Goal: Navigation & Orientation: Find specific page/section

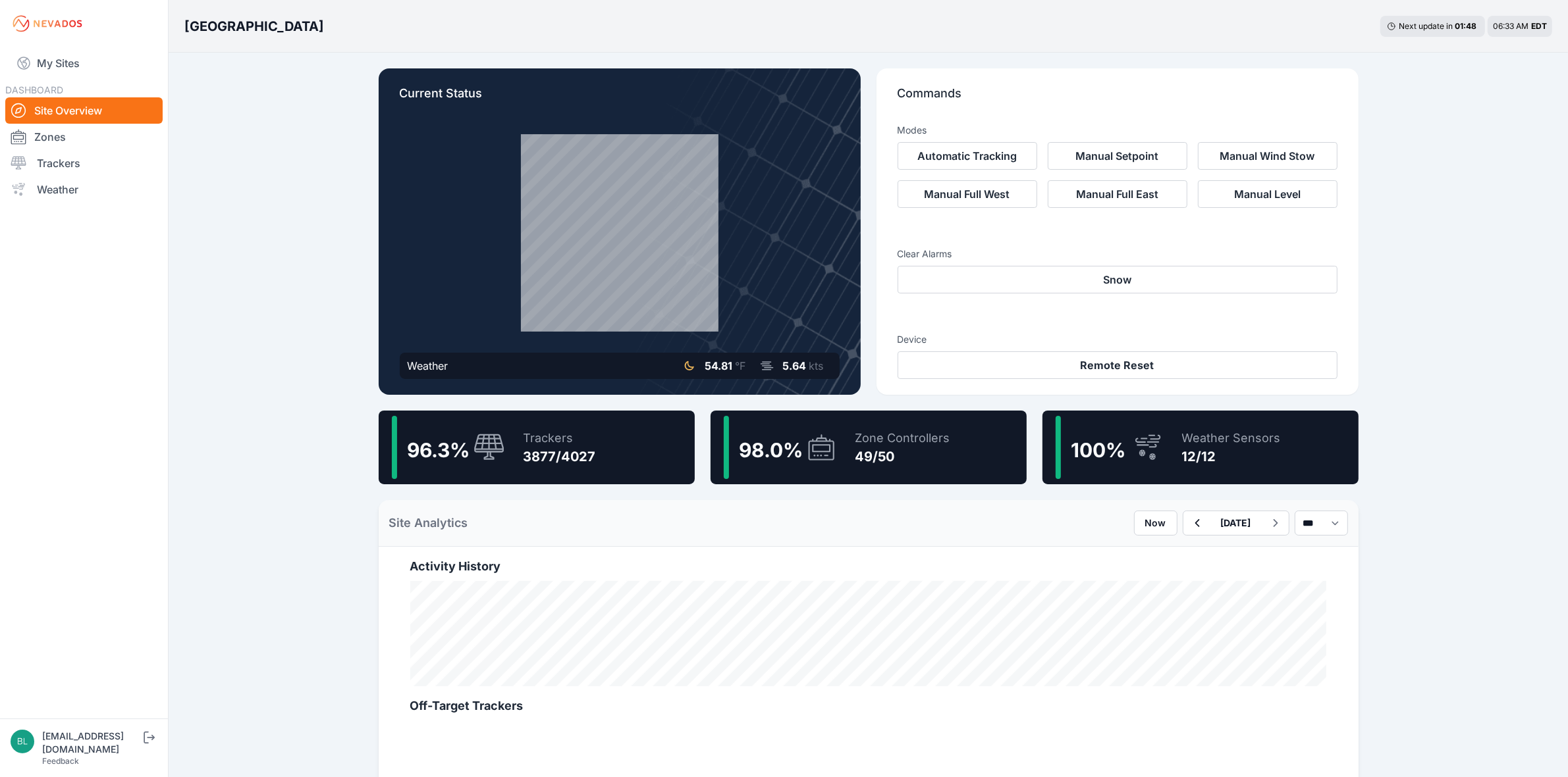
click at [1147, 446] on icon at bounding box center [1147, 447] width 31 height 30
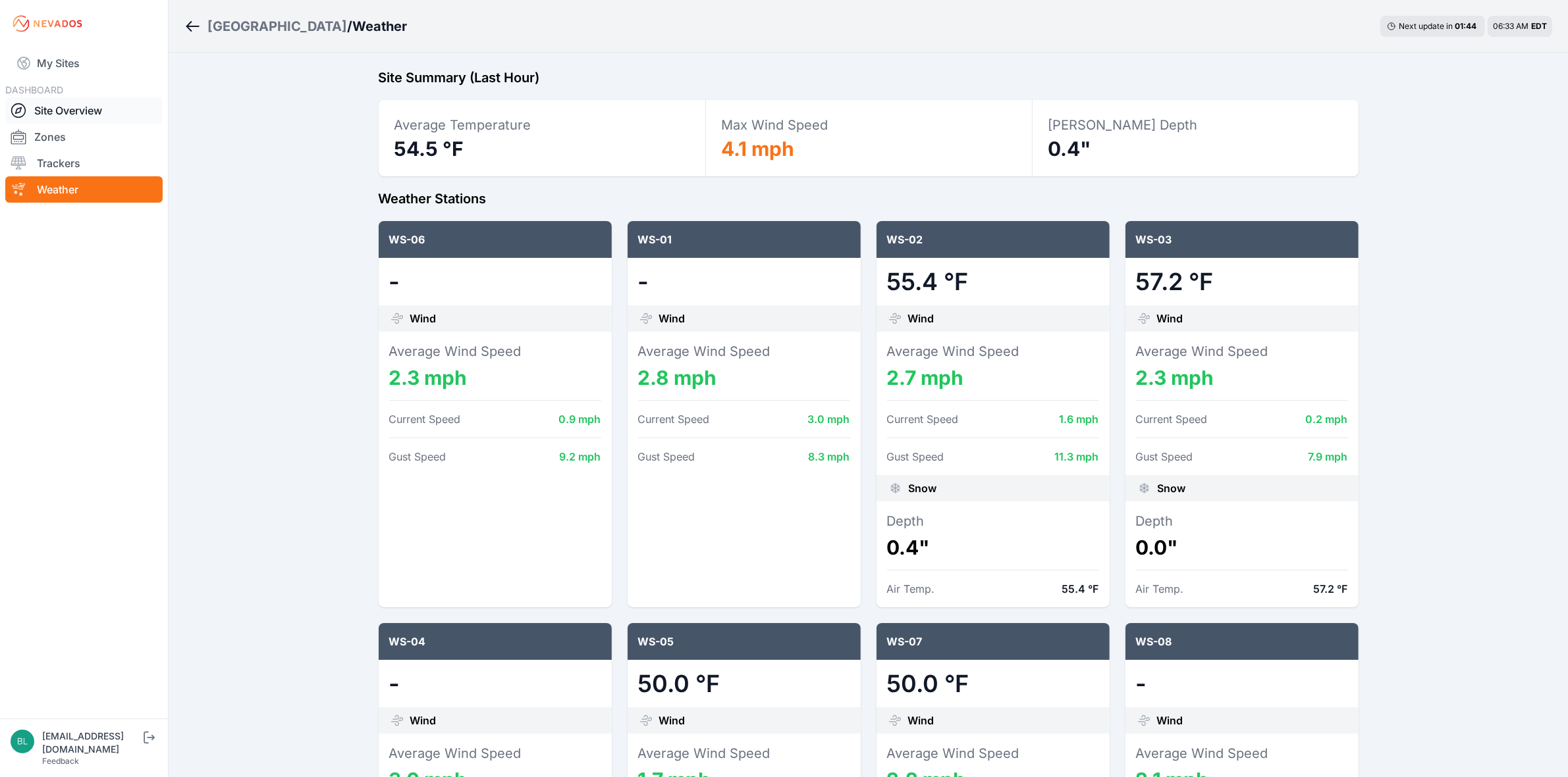
click at [121, 105] on link "Site Overview" at bounding box center [84, 110] width 158 height 26
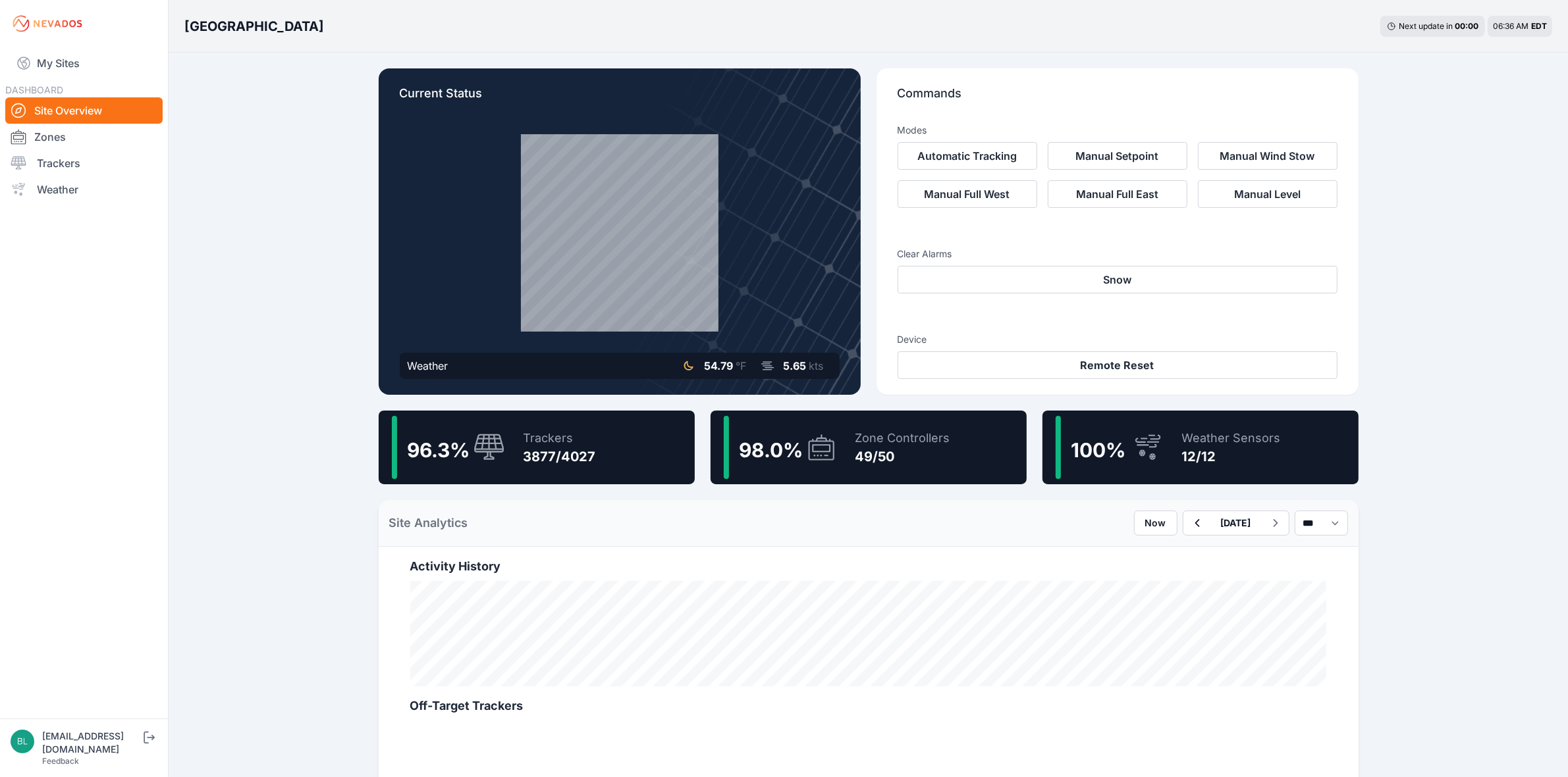
click at [871, 468] on div "Zone Controllers 49/50" at bounding box center [896, 447] width 108 height 63
click at [1253, 450] on div "100 % Weather Sensors 12/12" at bounding box center [1200, 448] width 317 height 74
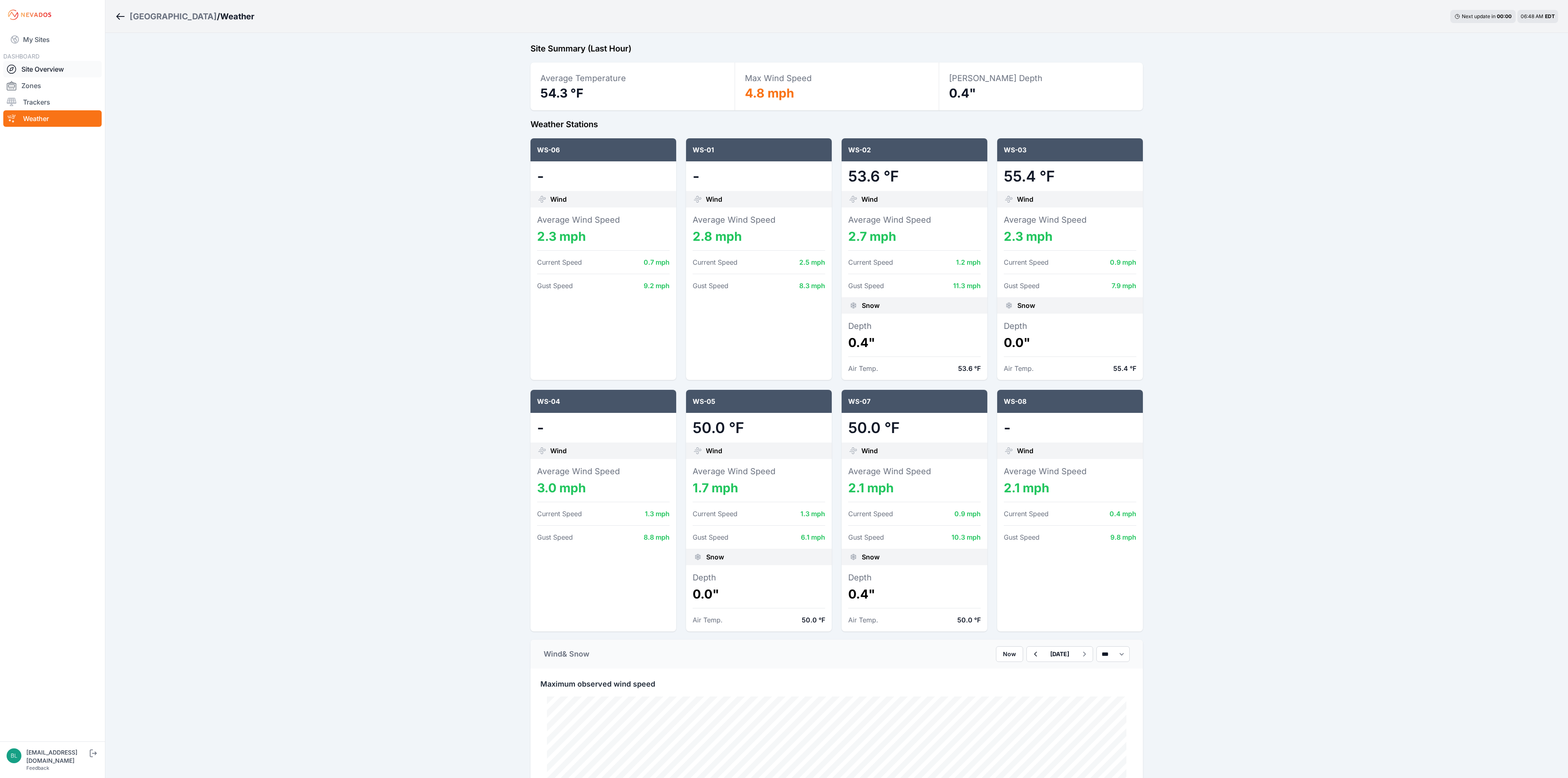
click at [31, 72] on link "Site Overview" at bounding box center [52, 69] width 99 height 16
